Goal: Task Accomplishment & Management: Manage account settings

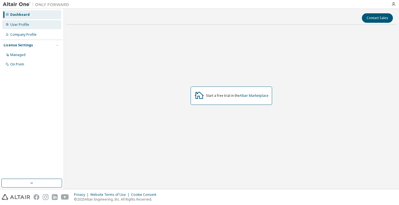
click at [33, 27] on div "User Profile" at bounding box center [31, 24] width 59 height 9
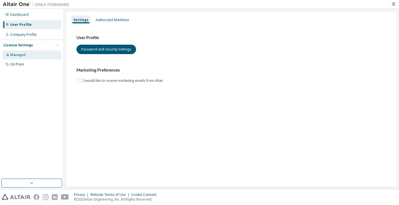
click at [16, 51] on div "Managed" at bounding box center [31, 54] width 59 height 9
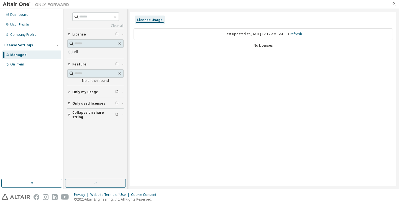
click at [83, 92] on span "Only my usage" at bounding box center [85, 92] width 26 height 4
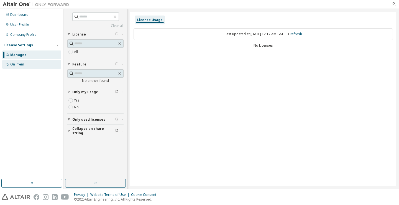
click at [15, 66] on div "On Prem" at bounding box center [17, 64] width 14 height 4
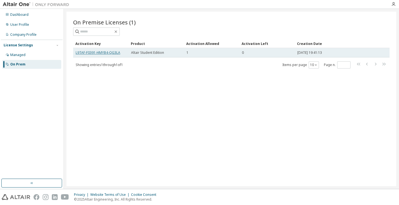
click at [104, 51] on link "L9TAF-F0391-HMYB4-QG3LA" at bounding box center [98, 52] width 45 height 5
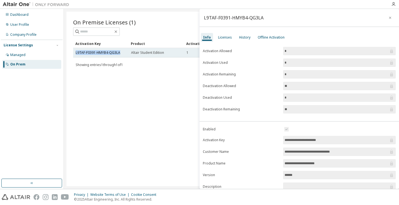
drag, startPoint x: 123, startPoint y: 51, endPoint x: 74, endPoint y: 52, distance: 48.5
click at [74, 52] on td "L9TAF-F0391-HMYB4-QG3LA" at bounding box center [100, 52] width 55 height 9
copy link "L9TAF-F0391-HMYB4-QG3LA"
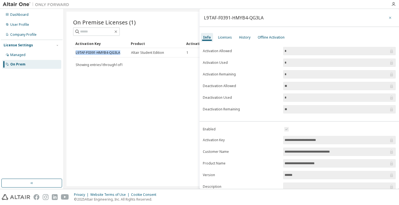
click at [388, 17] on icon "button" at bounding box center [390, 18] width 4 height 4
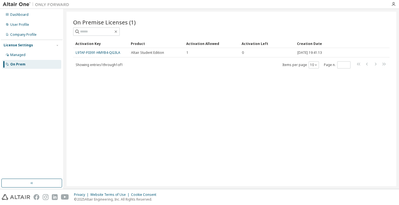
click at [301, 57] on div "Activation Key Product Activation Allowed Activation Left Creation Date L9TAF-F…" at bounding box center [231, 54] width 316 height 30
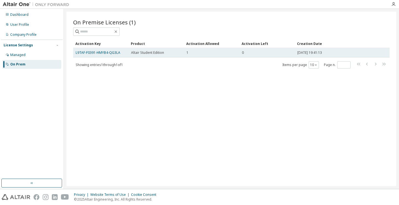
click at [158, 55] on td "Altair Student Edition" at bounding box center [155, 52] width 55 height 9
click at [159, 53] on span "Altair Student Edition" at bounding box center [147, 52] width 33 height 4
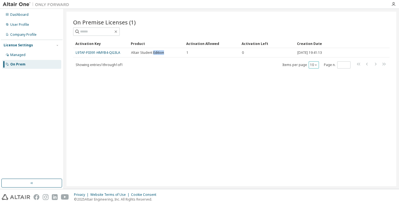
click at [313, 64] on button "10" at bounding box center [313, 65] width 7 height 4
click at [104, 66] on span "Showing entries 1 through 1 of 1" at bounding box center [99, 64] width 47 height 5
click at [24, 15] on div "Dashboard" at bounding box center [19, 14] width 18 height 4
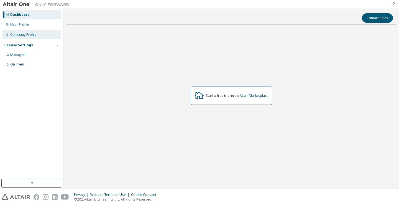
click at [24, 36] on div "Company Profile" at bounding box center [23, 34] width 26 height 4
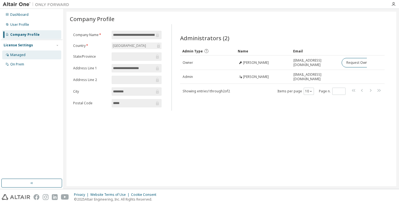
click at [22, 54] on div "Managed" at bounding box center [17, 55] width 15 height 4
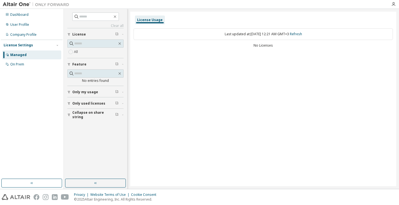
click at [87, 100] on button "Only used licenses" at bounding box center [95, 103] width 56 height 12
click at [79, 130] on span "Collapse on share string" at bounding box center [93, 130] width 43 height 9
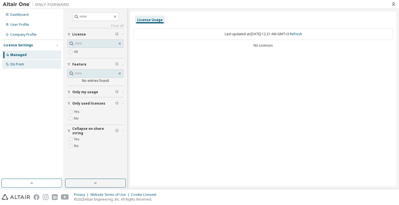
click at [15, 66] on div "On Prem" at bounding box center [17, 64] width 14 height 4
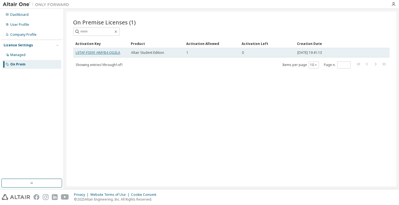
click at [103, 52] on link "L9TAF-F0391-HMYB4-QG3LA" at bounding box center [98, 52] width 45 height 5
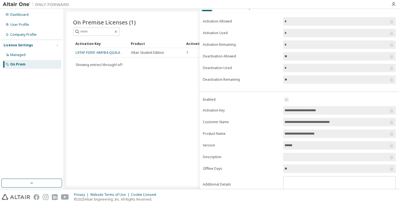
scroll to position [51, 0]
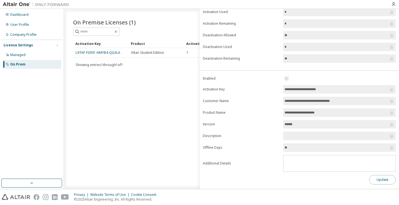
click at [373, 180] on button "Update" at bounding box center [382, 179] width 27 height 9
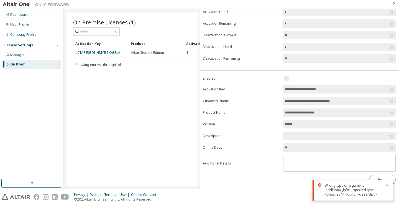
click at [369, 178] on button "Update" at bounding box center [382, 179] width 27 height 9
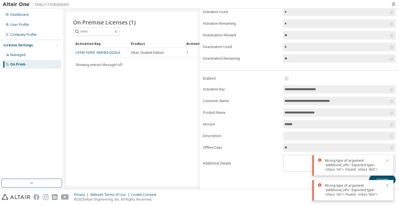
click at [387, 159] on icon "button" at bounding box center [386, 159] width 3 height 3
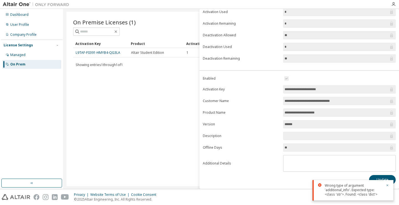
click at [389, 185] on div "Wrong type of argument 'additional_info'. Expected type: <class 'str'>. Found: …" at bounding box center [352, 190] width 81 height 20
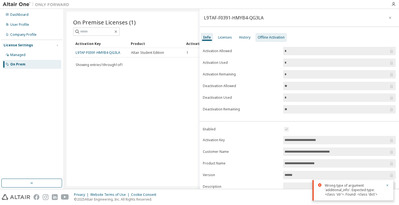
click at [261, 38] on div "Offline Activation" at bounding box center [270, 37] width 27 height 4
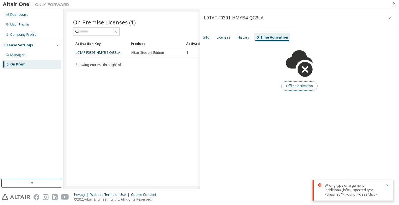
click at [298, 87] on button "Offline Activation" at bounding box center [299, 85] width 36 height 9
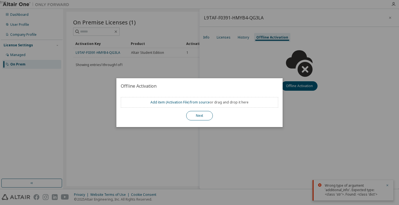
click at [200, 115] on button "Next" at bounding box center [199, 115] width 27 height 9
click at [197, 119] on button "Next" at bounding box center [199, 115] width 27 height 9
click at [202, 113] on button "Next" at bounding box center [199, 115] width 27 height 9
click at [175, 102] on link "Add item ( Activation File ) from source" at bounding box center [179, 102] width 59 height 5
click at [301, 93] on div "true" at bounding box center [199, 102] width 399 height 205
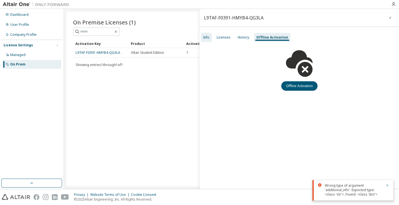
click at [208, 36] on div "Info" at bounding box center [206, 37] width 6 height 4
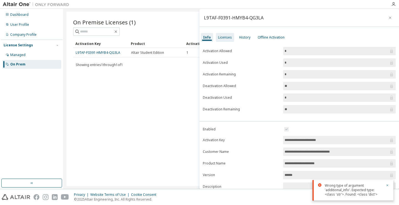
click at [224, 37] on div "Licenses" at bounding box center [225, 37] width 14 height 4
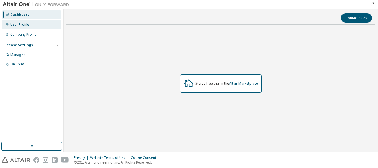
click at [27, 28] on div "User Profile" at bounding box center [31, 24] width 59 height 9
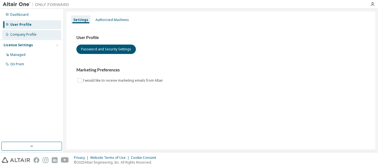
click at [25, 35] on div "Company Profile" at bounding box center [23, 34] width 26 height 4
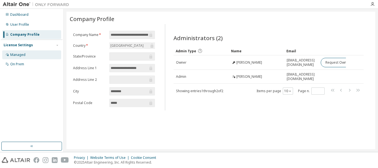
click at [19, 53] on div "Managed" at bounding box center [17, 55] width 15 height 4
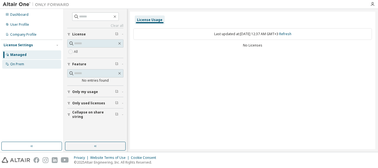
click at [23, 64] on div "On Prem" at bounding box center [17, 64] width 14 height 4
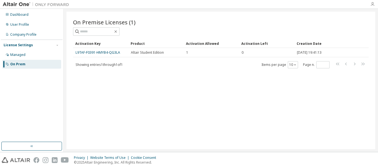
click at [373, 3] on icon "button" at bounding box center [372, 4] width 4 height 4
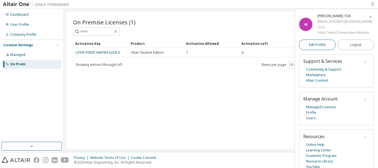
click at [311, 43] on span "Edit Profile" at bounding box center [317, 45] width 17 height 4
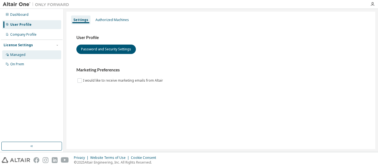
click at [29, 53] on div "Managed" at bounding box center [31, 54] width 59 height 9
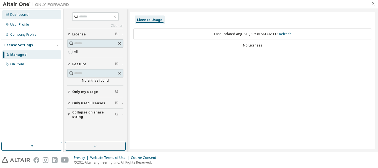
click at [26, 15] on div "Dashboard" at bounding box center [19, 14] width 18 height 4
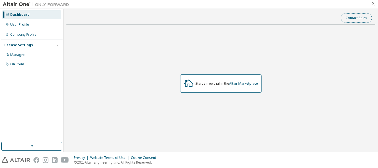
click at [361, 19] on button "Contact Sales" at bounding box center [356, 17] width 31 height 9
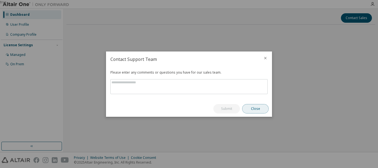
click at [250, 110] on button "Close" at bounding box center [255, 108] width 27 height 9
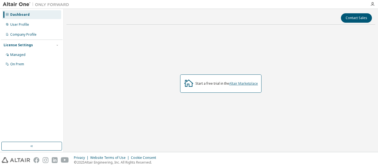
click at [251, 85] on link "Altair Marketplace" at bounding box center [243, 83] width 29 height 5
